Goal: Task Accomplishment & Management: Manage account settings

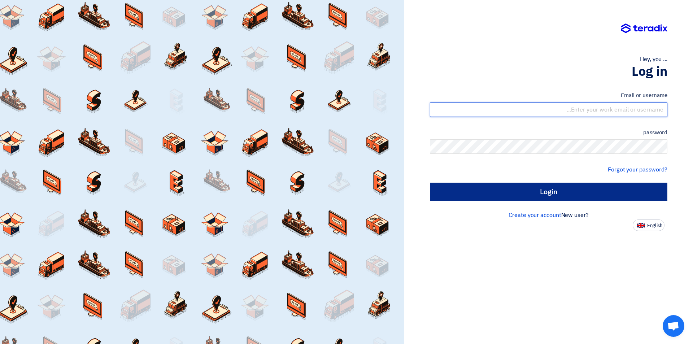
type input "sales@tareeqalkhair.com"
click at [545, 194] on input "Login" at bounding box center [548, 192] width 237 height 18
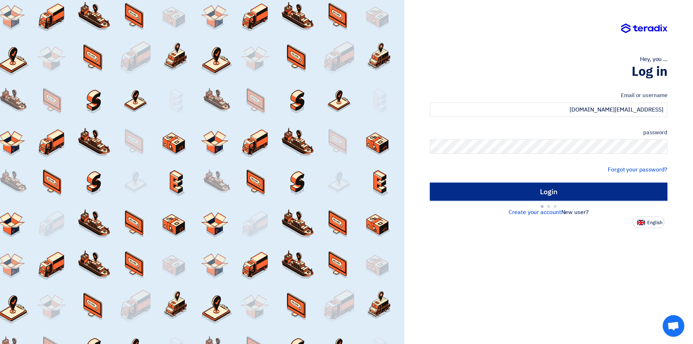
type input "Sign in"
